Goal: Subscribe to service/newsletter

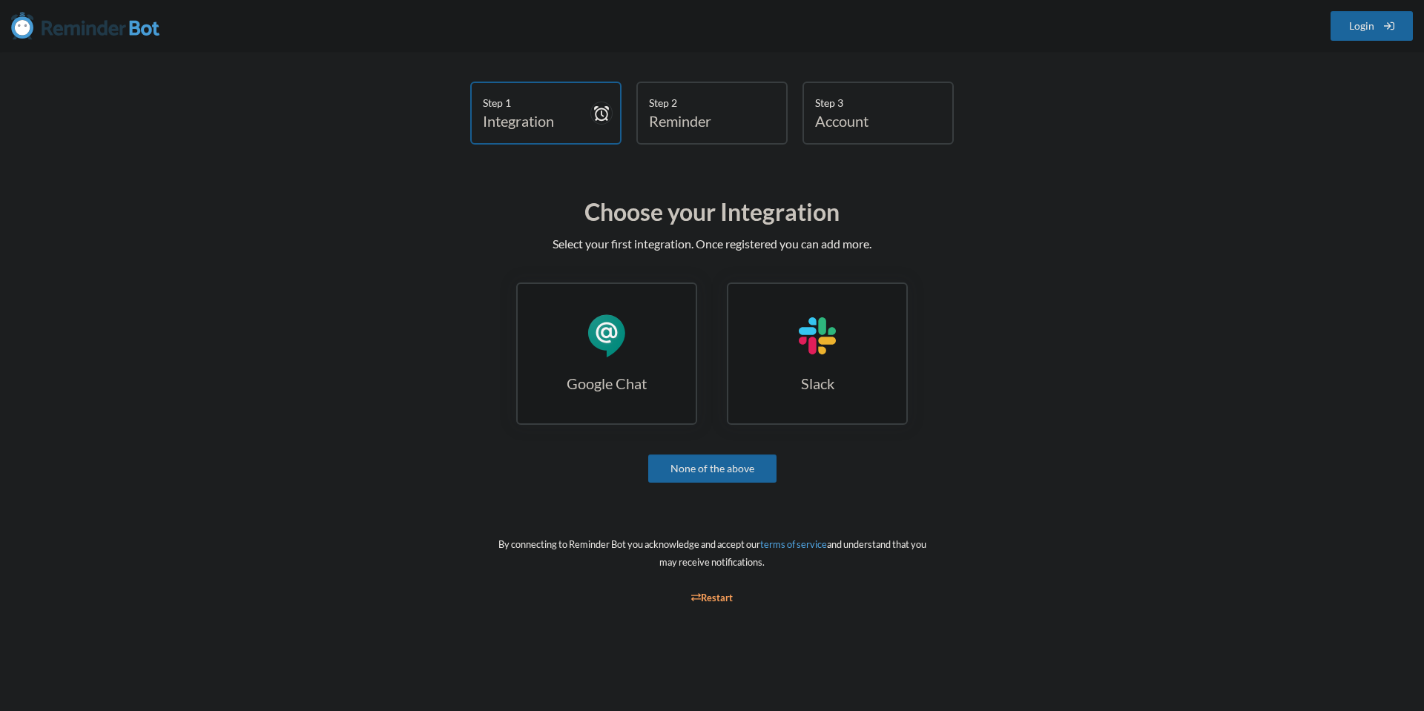
click at [575, 348] on link "Google Chat Google Chat" at bounding box center [606, 354] width 181 height 142
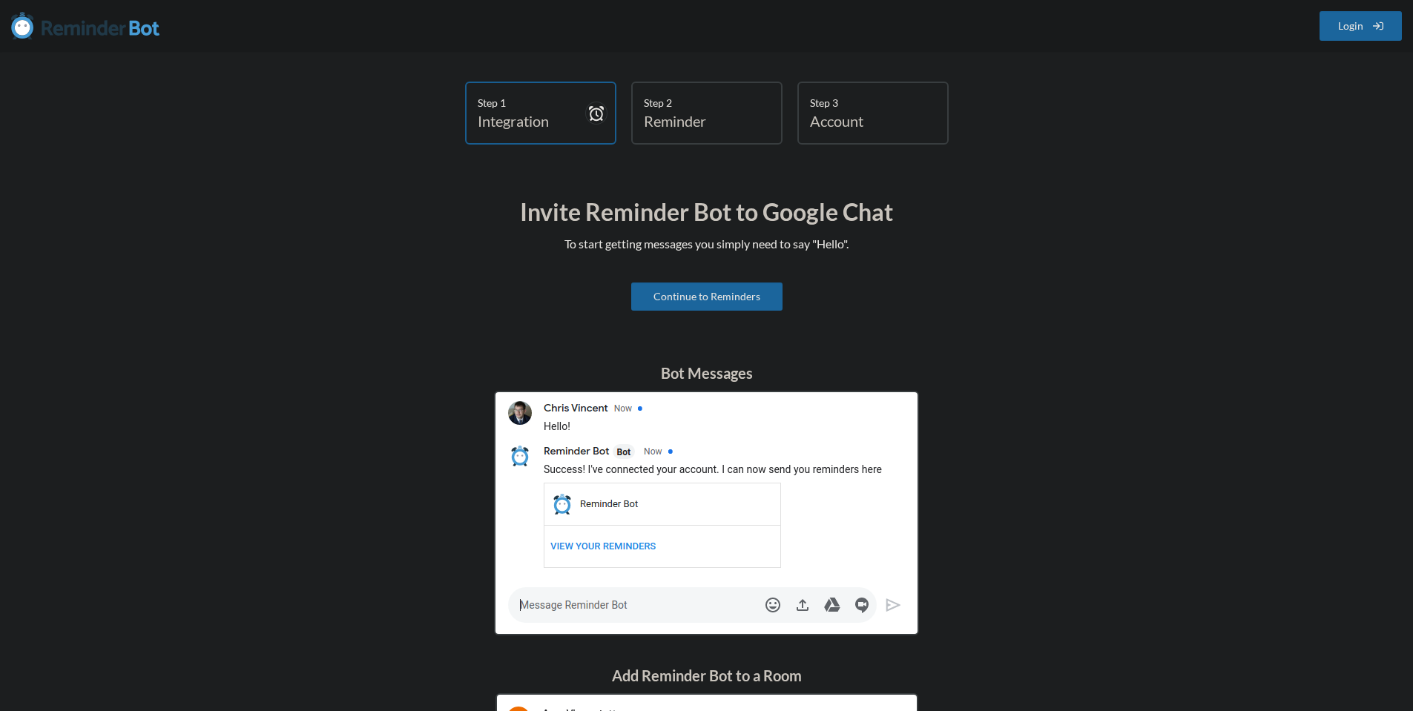
click at [649, 306] on link "Continue to Reminders" at bounding box center [706, 297] width 151 height 28
